Goal: Task Accomplishment & Management: Complete application form

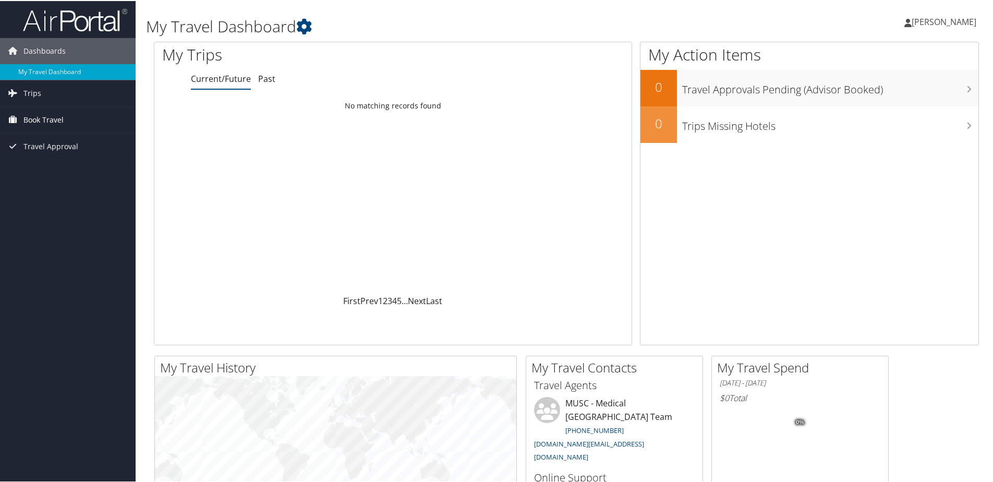
click at [44, 117] on span "Book Travel" at bounding box center [43, 119] width 40 height 26
click at [53, 144] on link "Agent Booking Request" at bounding box center [68, 140] width 136 height 16
click at [47, 144] on span "Travel Approval" at bounding box center [50, 145] width 55 height 26
